Goal: Task Accomplishment & Management: Manage account settings

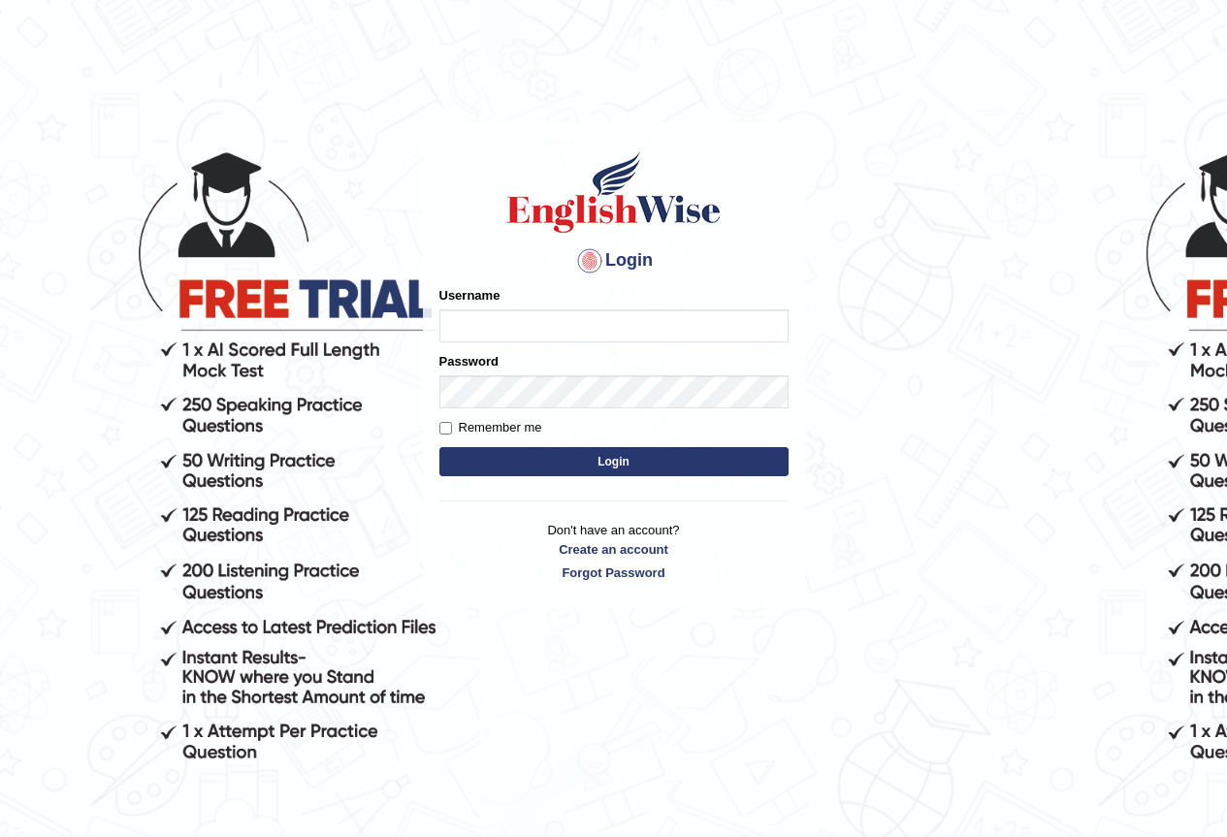
type input "sh4kti_2133"
click at [498, 307] on div "Username sh4kti_2133" at bounding box center [613, 314] width 349 height 56
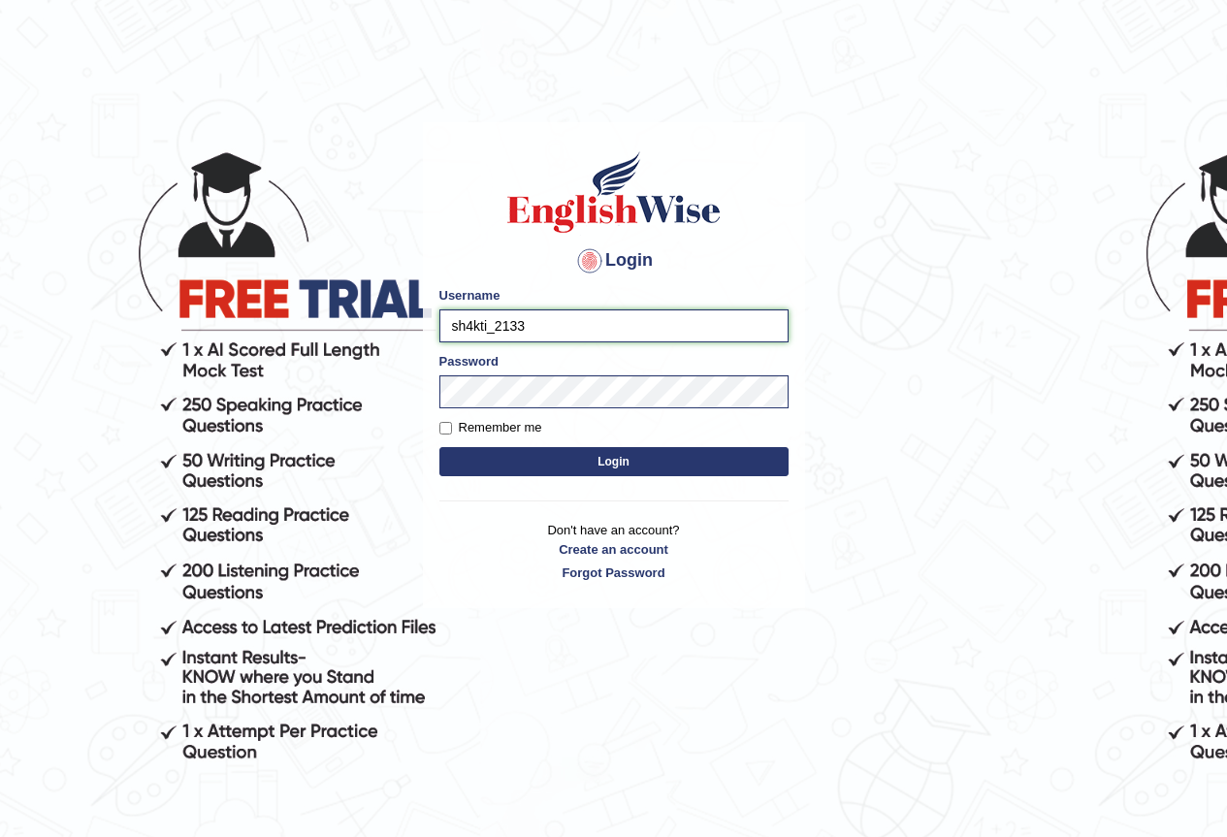
click at [587, 326] on input "sh4kti_2133" at bounding box center [613, 325] width 349 height 33
click at [499, 461] on button "Login" at bounding box center [613, 461] width 349 height 29
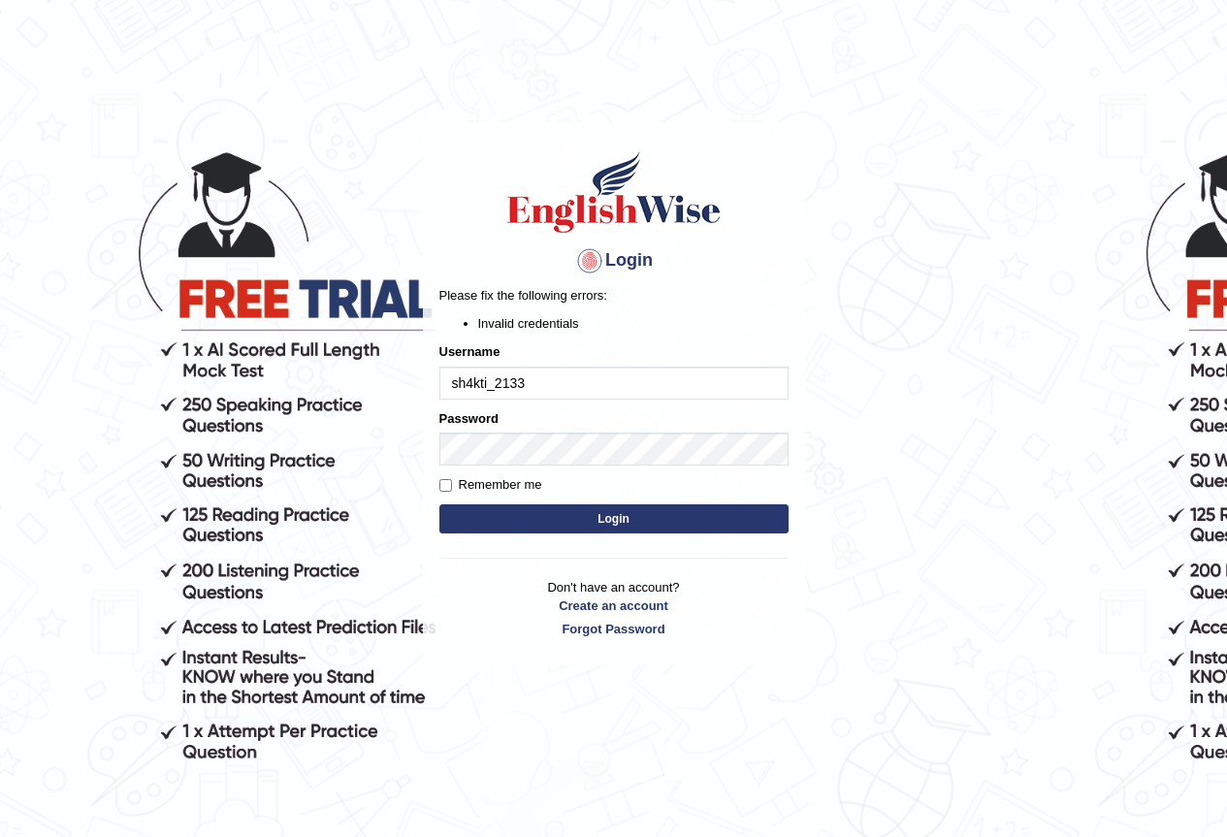
click at [478, 510] on button "Login" at bounding box center [613, 518] width 349 height 29
click at [450, 488] on input "Remember me" at bounding box center [445, 485] width 13 height 13
checkbox input "true"
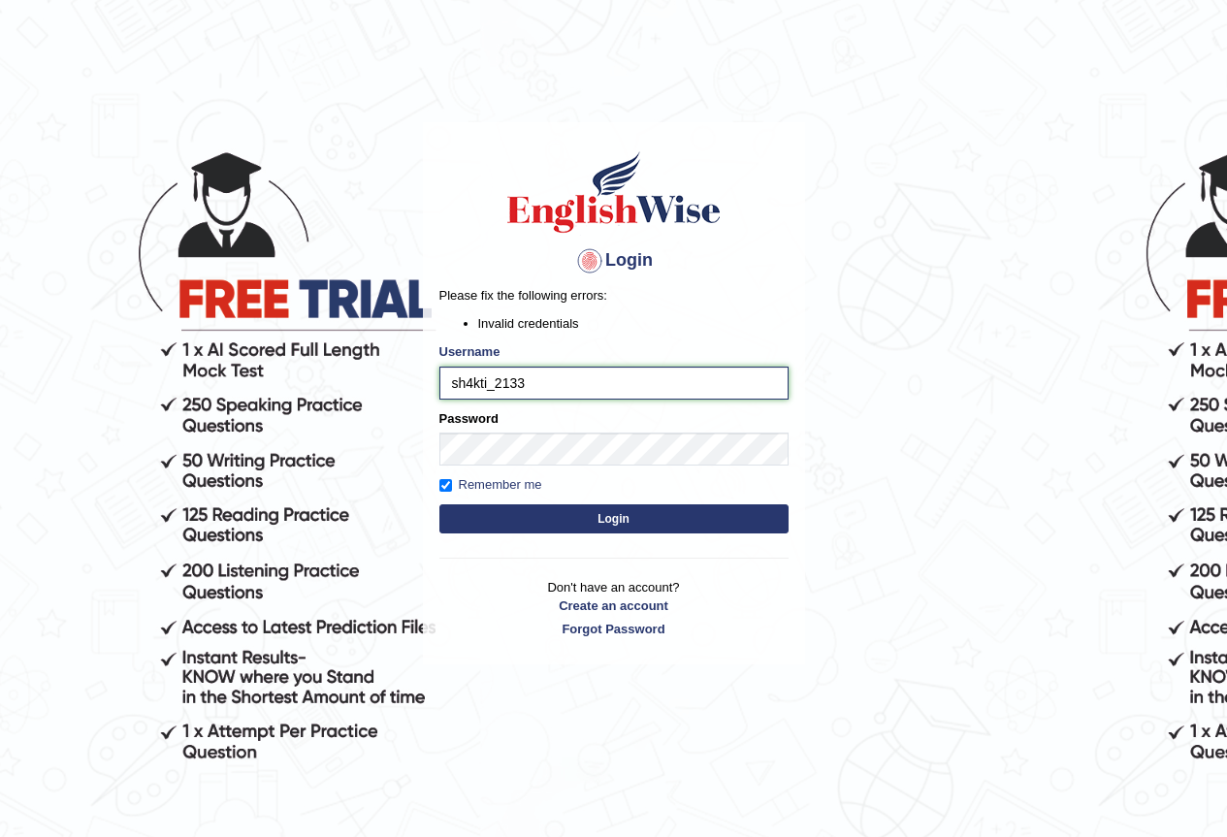
click at [477, 382] on input "sh4kti_2133" at bounding box center [613, 383] width 349 height 33
click at [476, 388] on input "sh4kti_2133" at bounding box center [613, 383] width 349 height 33
type input "shkti_2133"
click at [521, 518] on button "Login" at bounding box center [613, 518] width 349 height 29
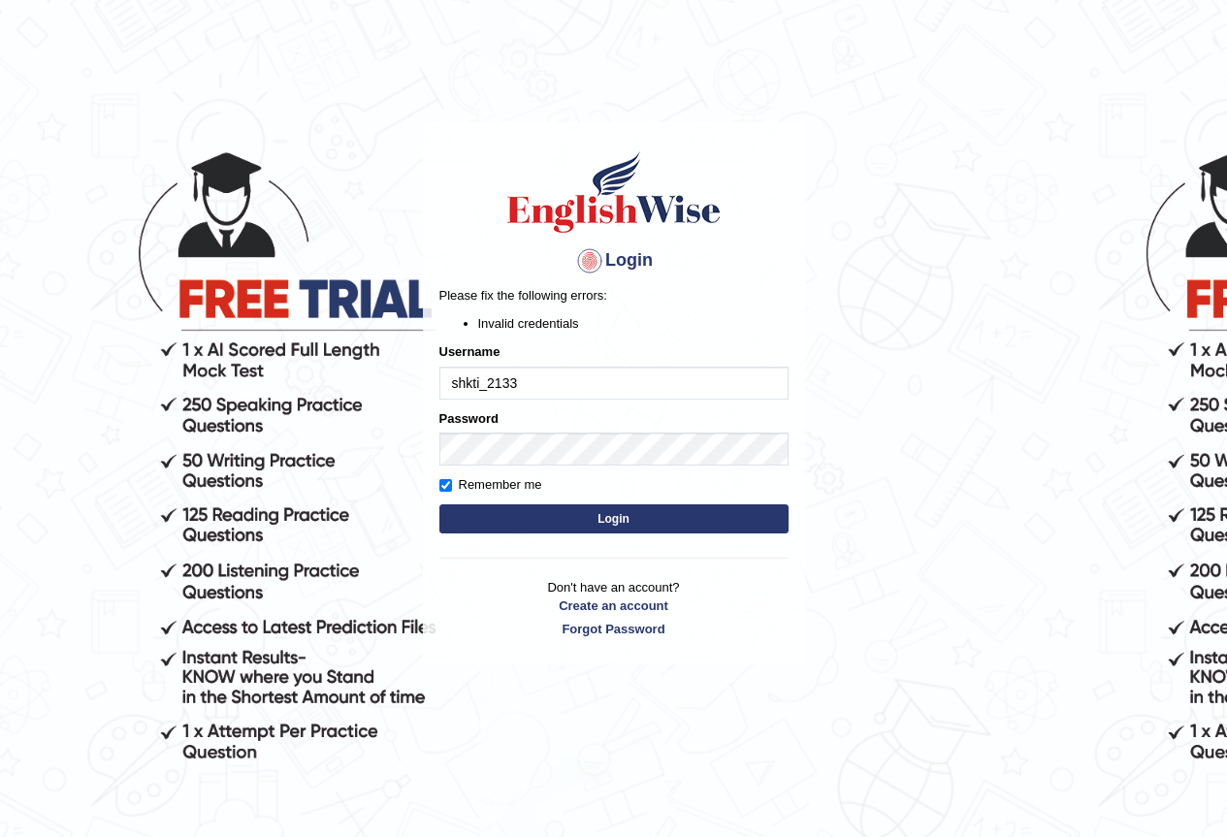
click at [570, 397] on input "shkti_2133" at bounding box center [613, 383] width 349 height 33
type input "s"
type input "jasmeet12"
click at [622, 515] on button "Login" at bounding box center [613, 518] width 349 height 29
